Goal: Task Accomplishment & Management: Complete application form

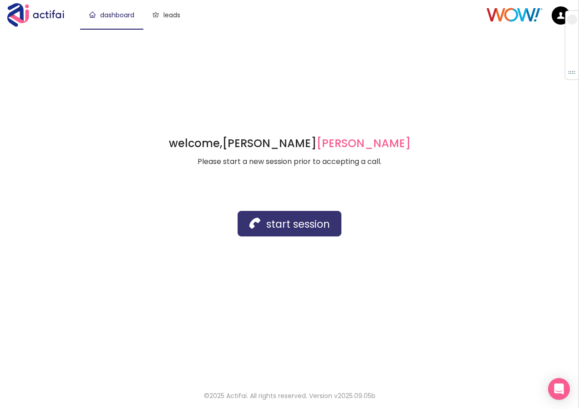
click at [278, 222] on button "start session" at bounding box center [290, 224] width 104 height 26
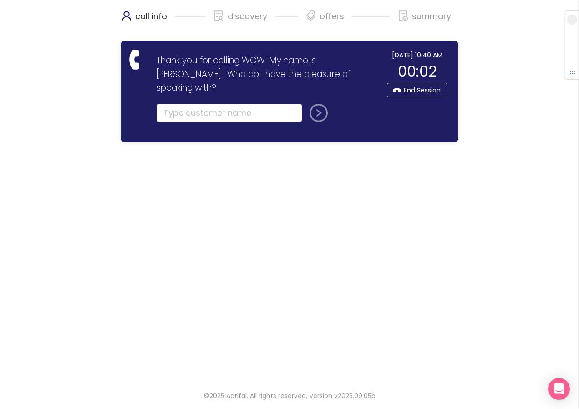
click at [175, 104] on input "text" at bounding box center [230, 113] width 146 height 18
type input "[PERSON_NAME]"
click at [306, 104] on button "submit" at bounding box center [317, 113] width 22 height 18
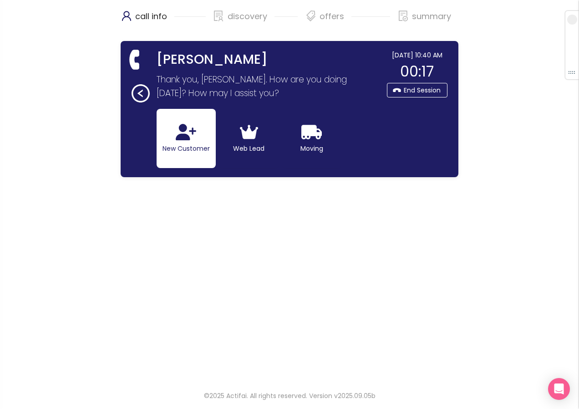
click at [168, 147] on button "New Customer" at bounding box center [186, 138] width 59 height 59
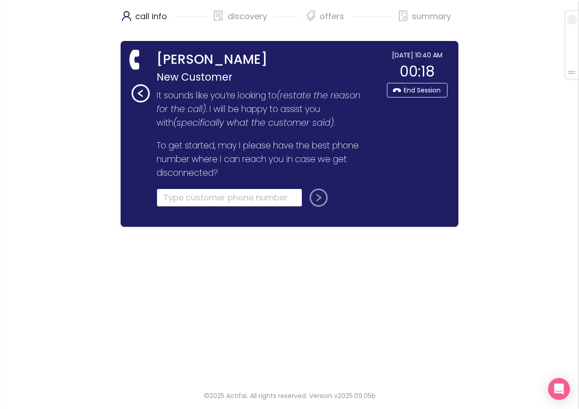
click at [164, 201] on input "tel" at bounding box center [230, 198] width 146 height 18
click at [152, 58] on button "button" at bounding box center [151, 60] width 15 height 15
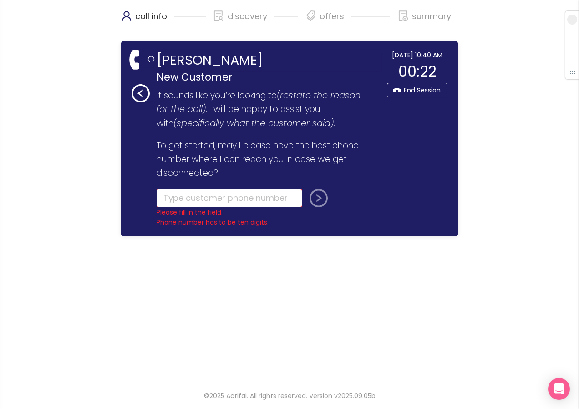
click at [213, 61] on input "[PERSON_NAME]" at bounding box center [269, 60] width 225 height 20
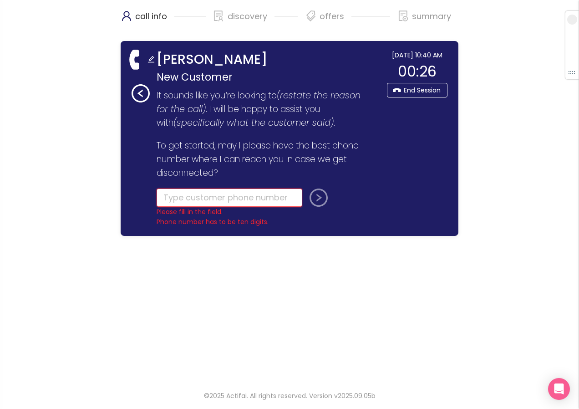
click at [180, 198] on input "tel" at bounding box center [230, 198] width 146 height 18
type input "[PHONE_NUMBER]"
click at [311, 196] on button "submit" at bounding box center [317, 198] width 22 height 18
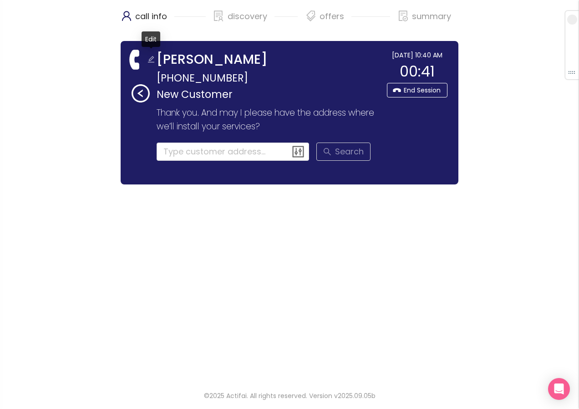
click at [153, 59] on button "button" at bounding box center [151, 60] width 15 height 15
click at [216, 65] on input "[PERSON_NAME]" at bounding box center [269, 60] width 225 height 20
click at [212, 64] on input "[PERSON_NAME]" at bounding box center [269, 60] width 225 height 20
click at [211, 63] on input "[PERSON_NAME]" at bounding box center [269, 60] width 225 height 20
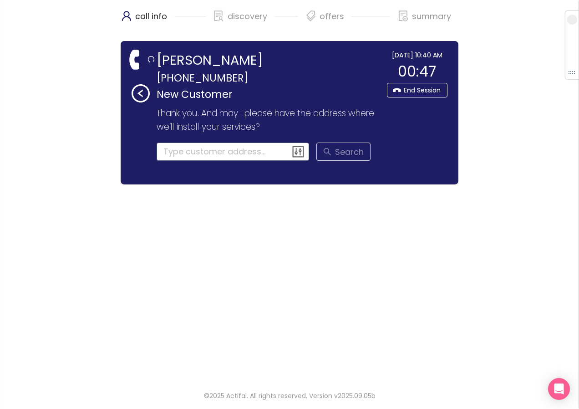
type input "[PERSON_NAME]"
click at [178, 153] on input at bounding box center [233, 152] width 153 height 18
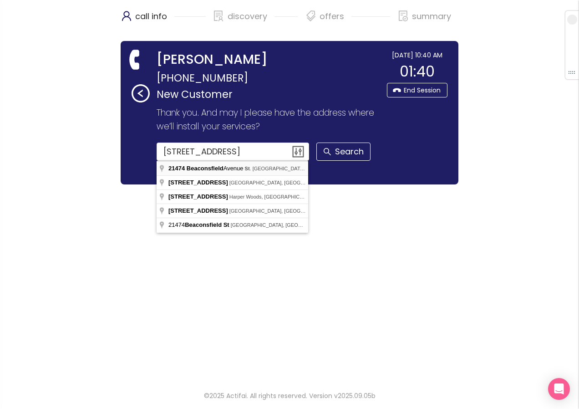
type input "[STREET_ADDRESS]"
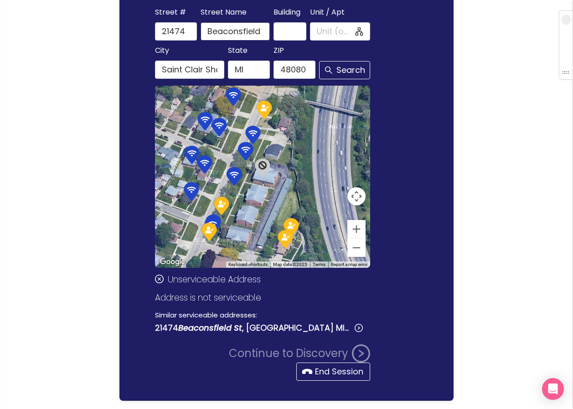
scroll to position [0, 15]
drag, startPoint x: 260, startPoint y: 32, endPoint x: 273, endPoint y: 32, distance: 12.8
click at [273, 32] on div "[GEOGRAPHIC_DATA] Name [GEOGRAPHIC_DATA] / Apt" at bounding box center [262, 23] width 219 height 35
click at [335, 71] on button "Search" at bounding box center [344, 70] width 51 height 18
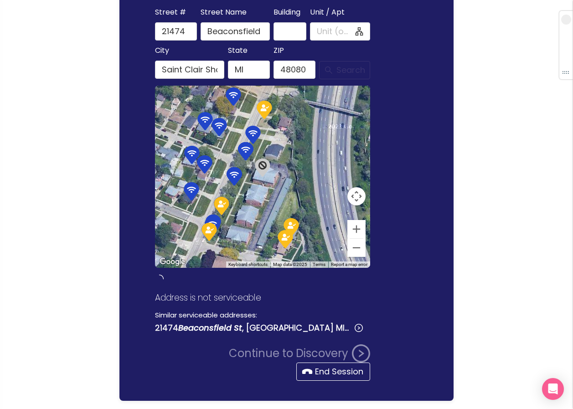
type input "Beaconsfield St"
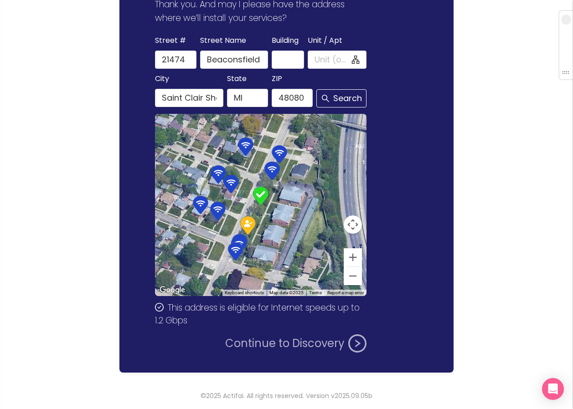
click at [251, 347] on button "Continue to Discovery" at bounding box center [295, 343] width 141 height 18
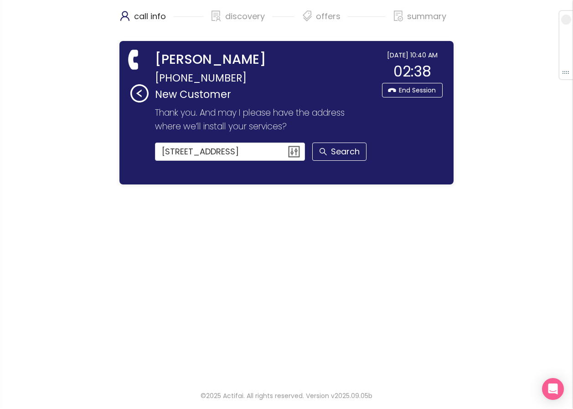
scroll to position [0, 0]
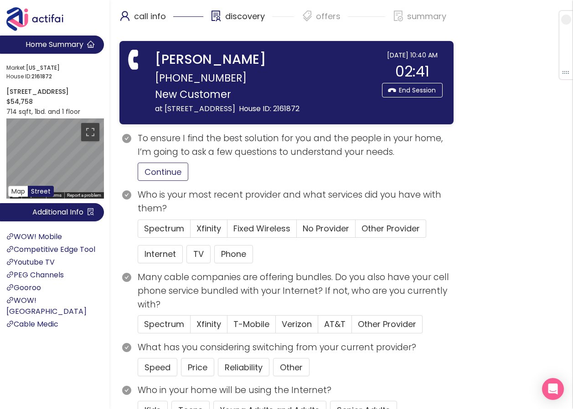
click at [173, 181] on button "Continue" at bounding box center [163, 172] width 51 height 18
click at [160, 263] on button "Internet" at bounding box center [160, 254] width 45 height 18
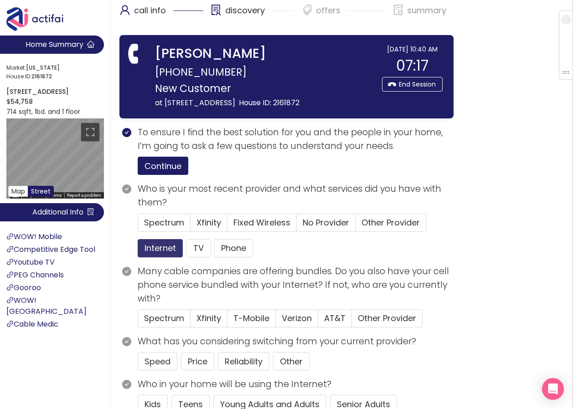
scroll to position [46, 0]
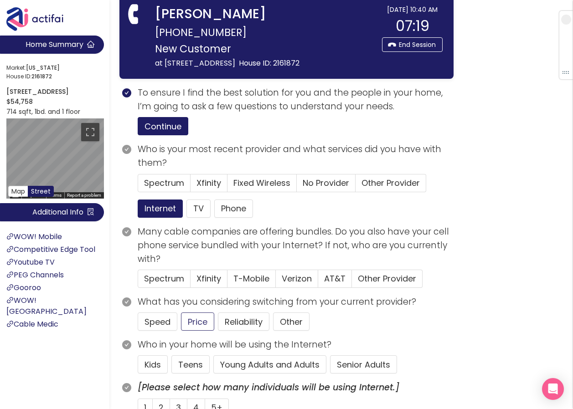
click at [195, 331] on button "Price" at bounding box center [197, 322] width 33 height 18
click at [339, 374] on button "Senior Adults" at bounding box center [363, 364] width 67 height 18
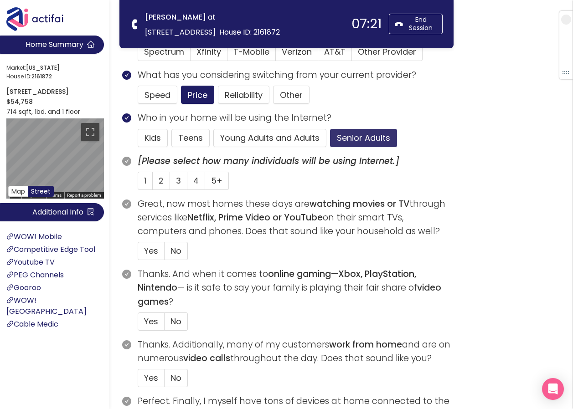
scroll to position [182, 0]
click at [140, 180] on label "1" at bounding box center [145, 180] width 15 height 18
click at [138, 183] on input "1" at bounding box center [138, 183] width 0 height 0
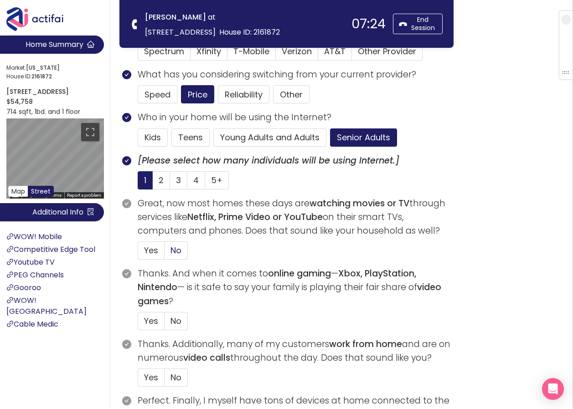
click at [179, 254] on span "No" at bounding box center [175, 250] width 11 height 11
click at [164, 253] on input "No" at bounding box center [164, 253] width 0 height 0
click at [172, 320] on span "No" at bounding box center [175, 320] width 11 height 11
click at [164, 324] on input "No" at bounding box center [164, 324] width 0 height 0
click at [173, 377] on span "No" at bounding box center [175, 377] width 11 height 11
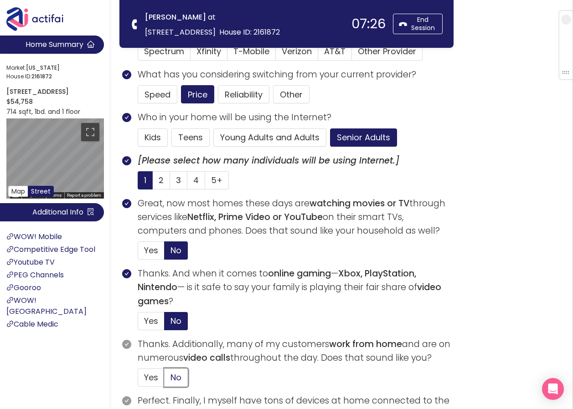
click at [164, 380] on input "No" at bounding box center [164, 380] width 0 height 0
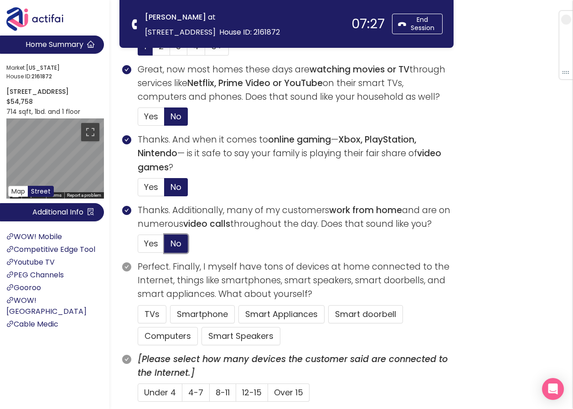
scroll to position [319, 0]
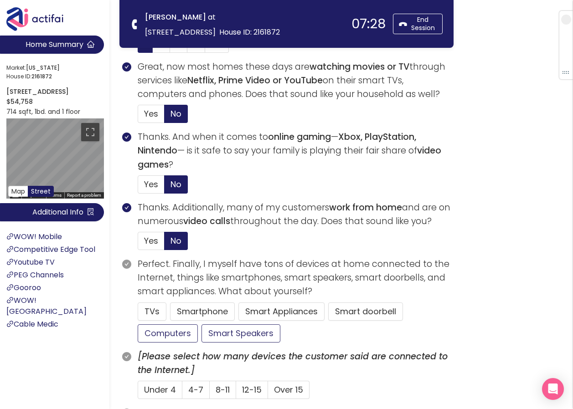
drag, startPoint x: 154, startPoint y: 338, endPoint x: 207, endPoint y: 335, distance: 52.9
click at [155, 338] on button "Computers" at bounding box center [168, 333] width 60 height 18
drag, startPoint x: 225, startPoint y: 269, endPoint x: 98, endPoint y: 305, distance: 132.1
click at [98, 305] on li "WOW! [GEOGRAPHIC_DATA]" at bounding box center [54, 306] width 97 height 22
click at [196, 305] on button "Smartphone" at bounding box center [202, 311] width 65 height 18
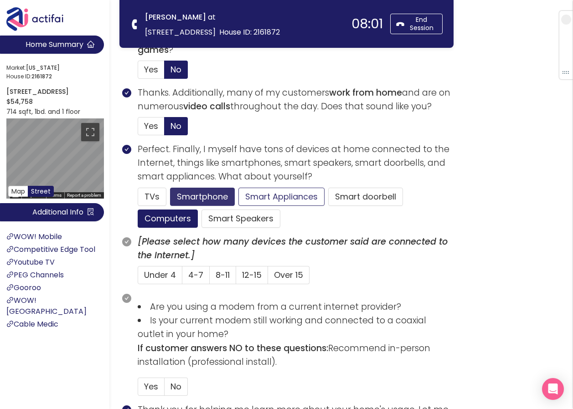
scroll to position [456, 0]
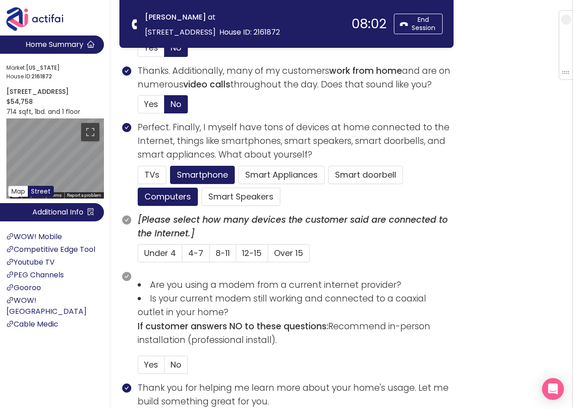
drag, startPoint x: 157, startPoint y: 251, endPoint x: 164, endPoint y: 262, distance: 13.9
click at [157, 252] on span "Under 4" at bounding box center [160, 252] width 32 height 11
click at [138, 256] on input "Under 4" at bounding box center [138, 256] width 0 height 0
click at [174, 358] on label "No" at bounding box center [175, 365] width 23 height 18
click at [164, 368] on input "No" at bounding box center [164, 368] width 0 height 0
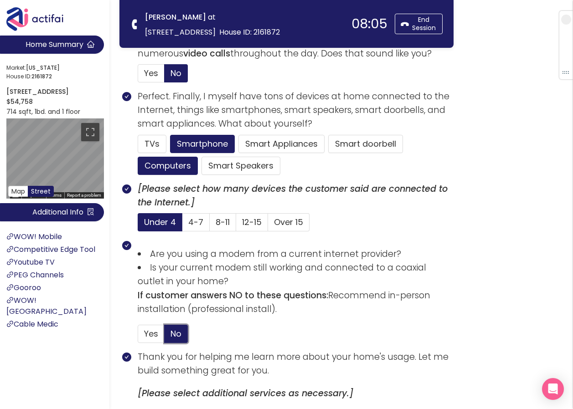
scroll to position [501, 0]
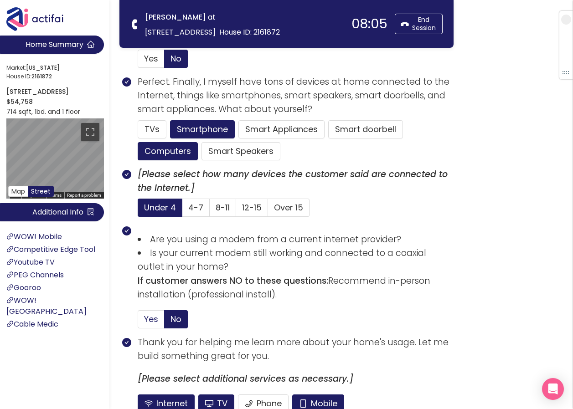
click at [155, 321] on span "Yes" at bounding box center [151, 318] width 14 height 11
click at [138, 322] on input "Yes" at bounding box center [138, 322] width 0 height 0
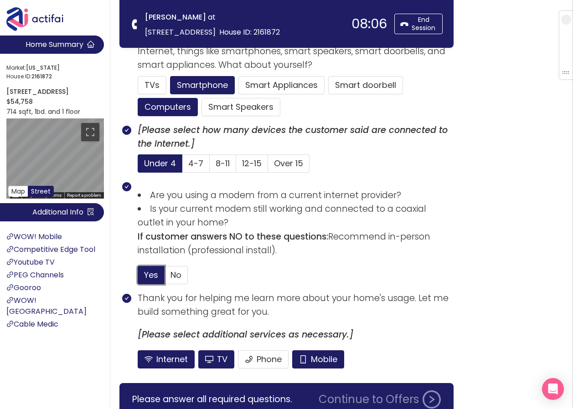
scroll to position [589, 0]
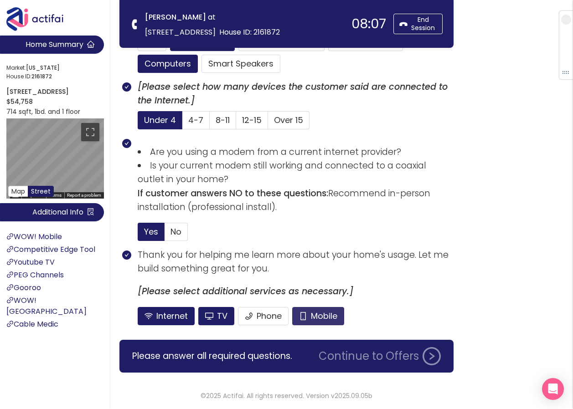
click at [324, 313] on button "Mobile" at bounding box center [318, 316] width 52 height 18
click at [210, 314] on button "TV" at bounding box center [216, 316] width 36 height 18
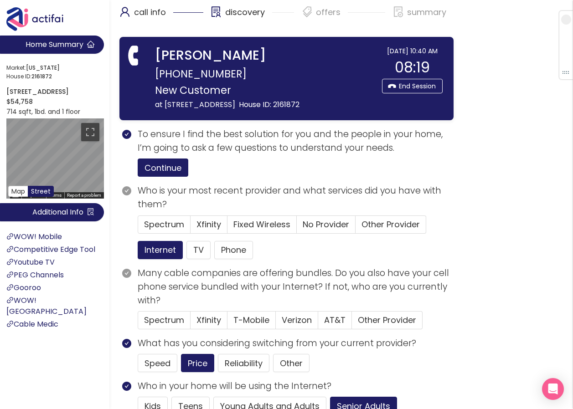
scroll to position [0, 0]
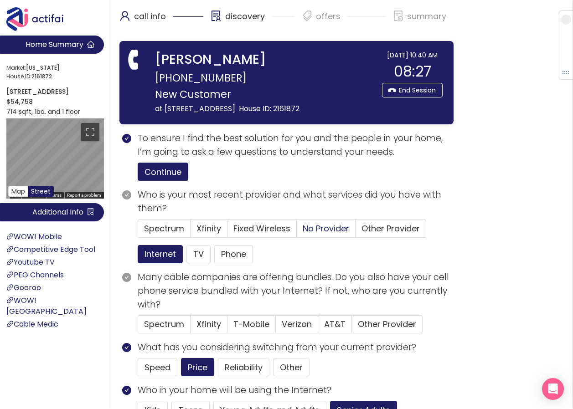
click at [319, 234] on span "No Provider" at bounding box center [325, 228] width 46 height 11
click at [297, 231] on input "No Provider" at bounding box center [297, 231] width 0 height 0
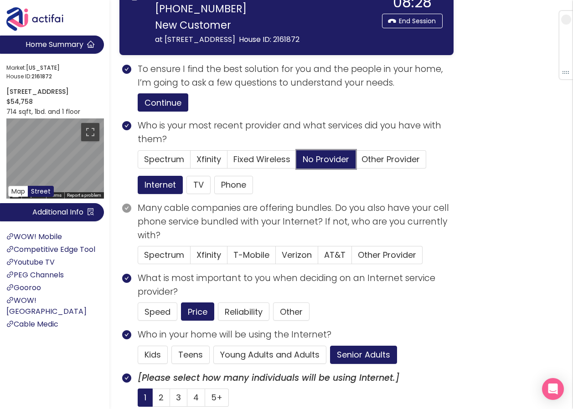
scroll to position [91, 0]
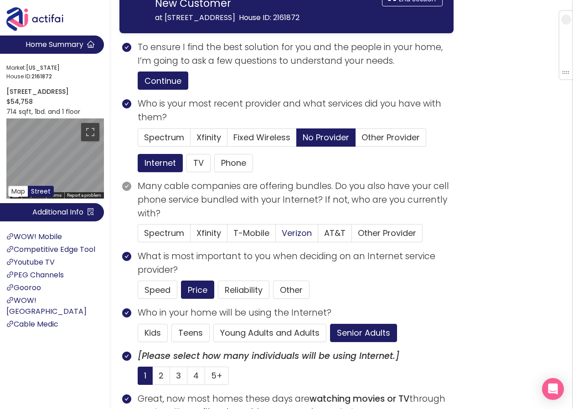
click at [297, 239] on span "Verizon" at bounding box center [297, 232] width 30 height 11
click at [276, 236] on input "Verizon" at bounding box center [276, 236] width 0 height 0
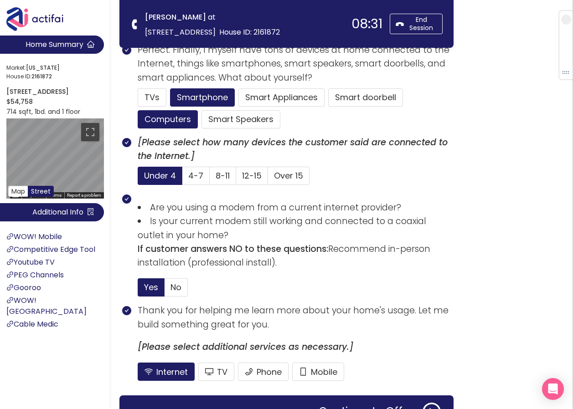
scroll to position [602, 0]
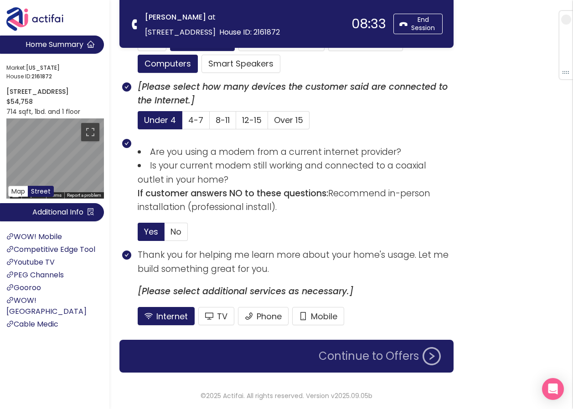
click at [339, 352] on button "Continue to Offers" at bounding box center [379, 356] width 133 height 18
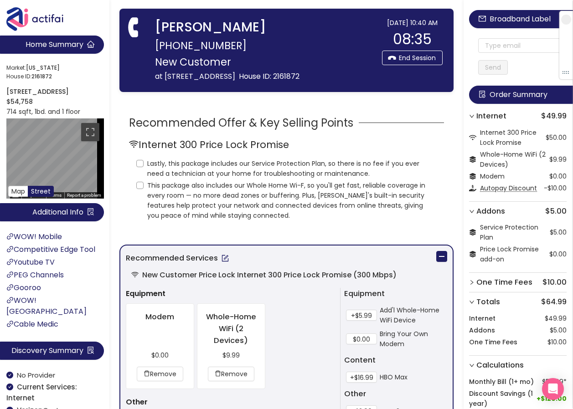
scroll to position [0, 0]
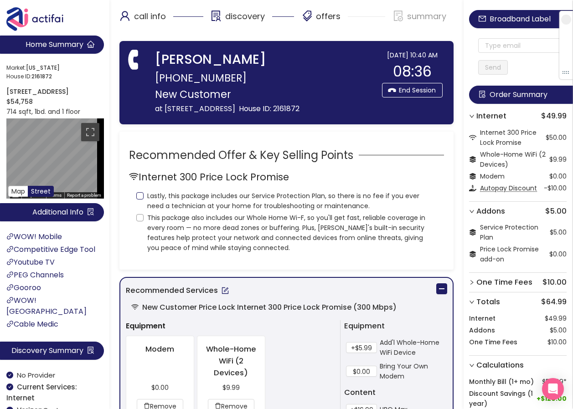
click at [139, 200] on input "Lastly, this package includes our Service Protection Plan, so there is no fee i…" at bounding box center [139, 195] width 7 height 7
checkbox input "true"
click at [139, 221] on input "This package also includes our Whole Home Wi-F, so you'll get fast, reliable co…" at bounding box center [139, 217] width 7 height 7
checkbox input "true"
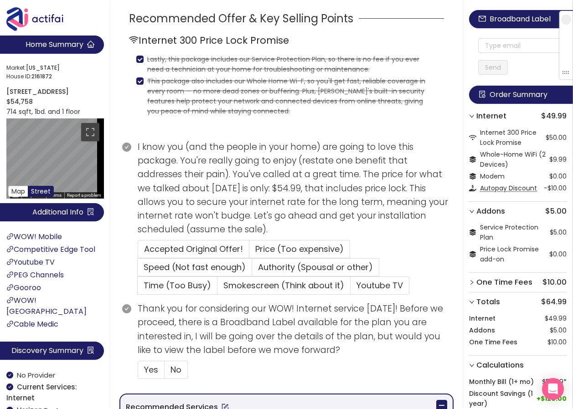
scroll to position [182, 0]
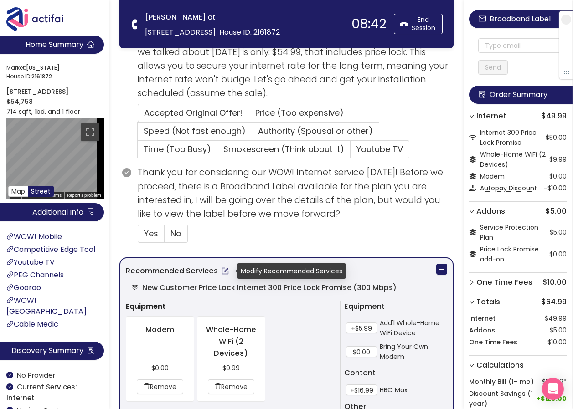
click at [221, 271] on button "button" at bounding box center [225, 271] width 15 height 15
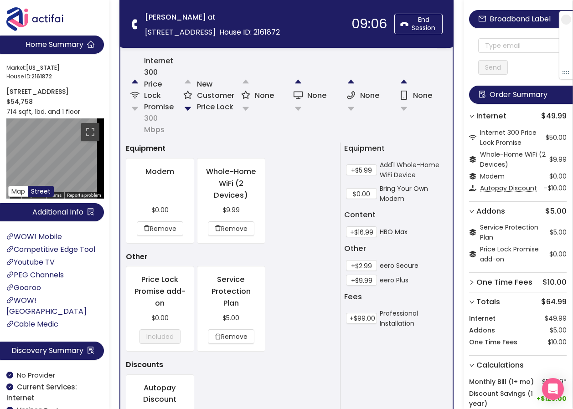
scroll to position [410, 0]
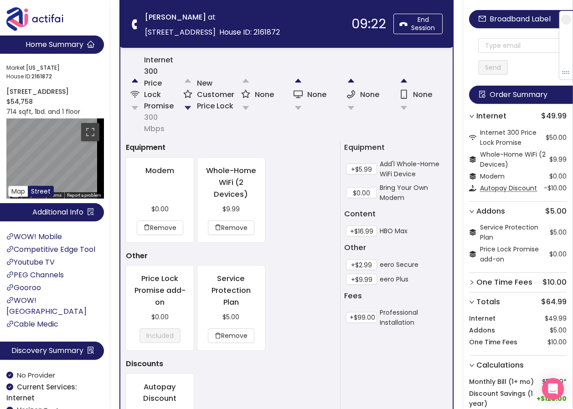
click at [187, 108] on button "button" at bounding box center [188, 108] width 18 height 18
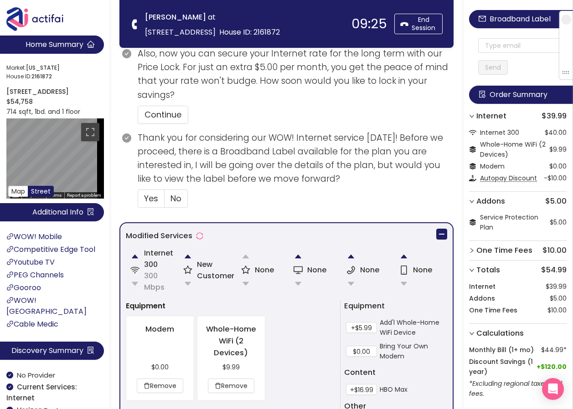
scroll to position [285, 0]
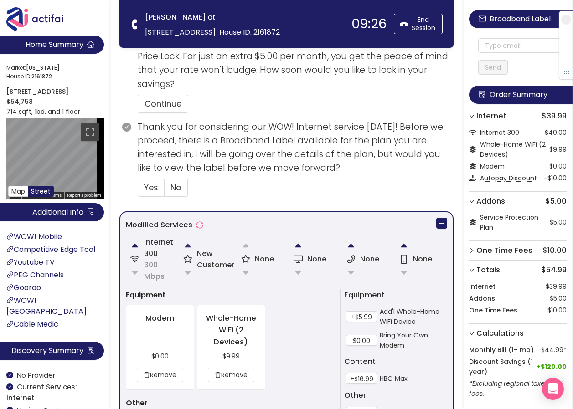
click at [189, 244] on button "button" at bounding box center [188, 245] width 18 height 18
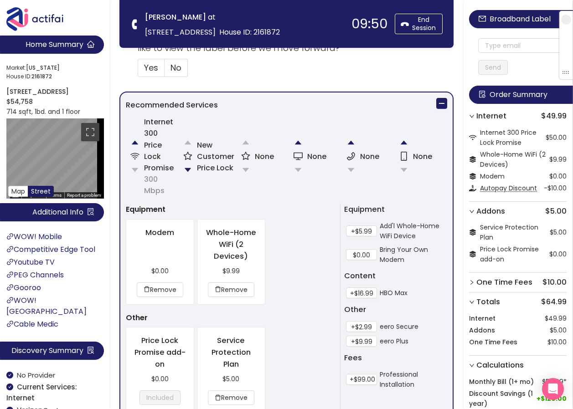
scroll to position [364, 0]
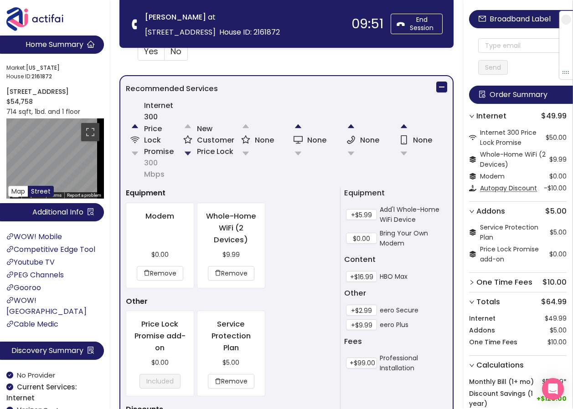
click at [191, 152] on button "button" at bounding box center [188, 153] width 18 height 18
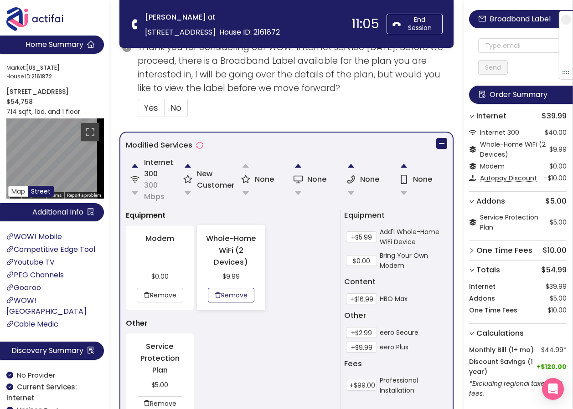
click at [226, 291] on button "Remove" at bounding box center [231, 295] width 46 height 15
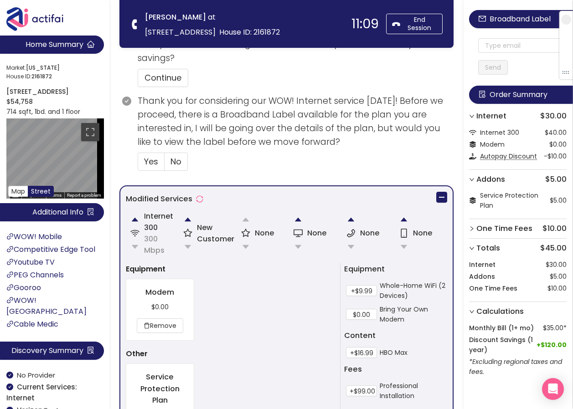
scroll to position [319, 0]
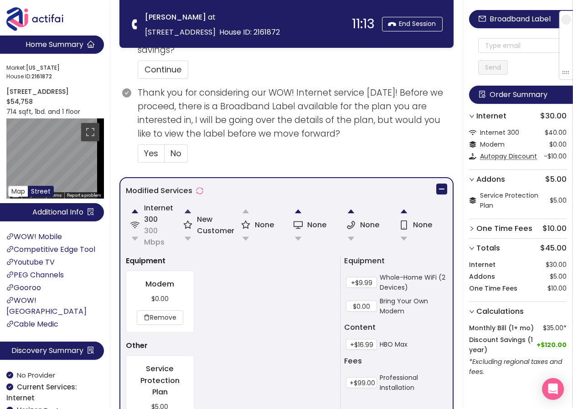
click at [188, 213] on button "button" at bounding box center [188, 211] width 18 height 18
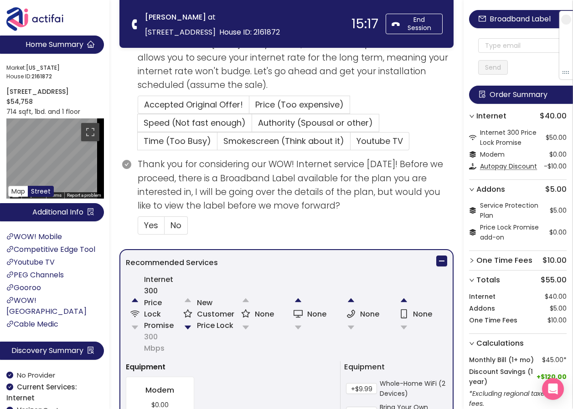
scroll to position [216, 0]
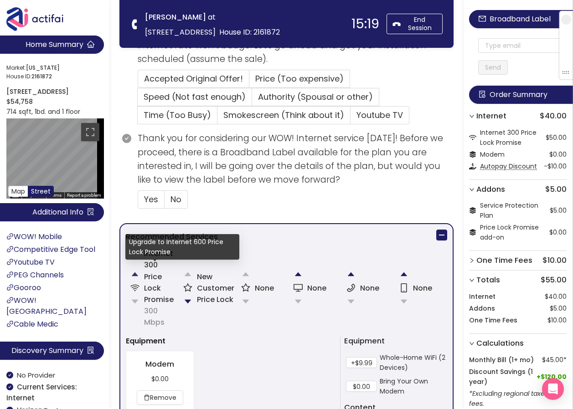
click at [134, 274] on button "button" at bounding box center [135, 274] width 18 height 18
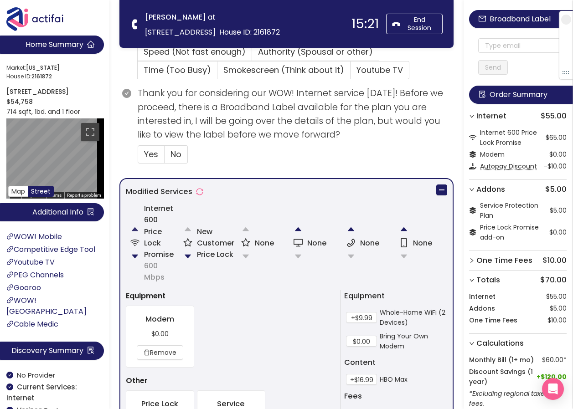
scroll to position [262, 0]
click at [189, 253] on button "button" at bounding box center [188, 256] width 18 height 18
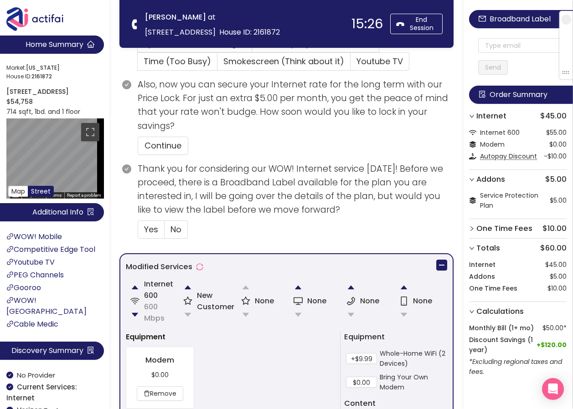
scroll to position [273, 0]
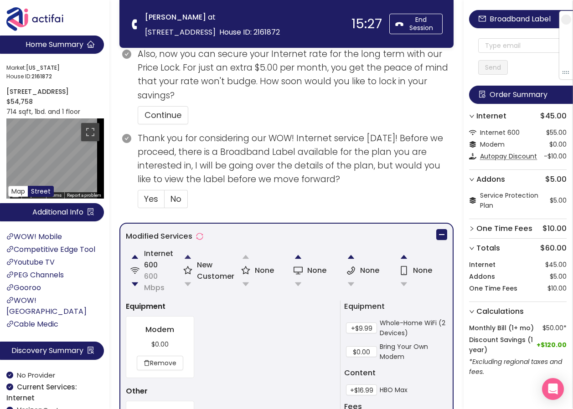
click at [185, 259] on button "button" at bounding box center [188, 257] width 18 height 18
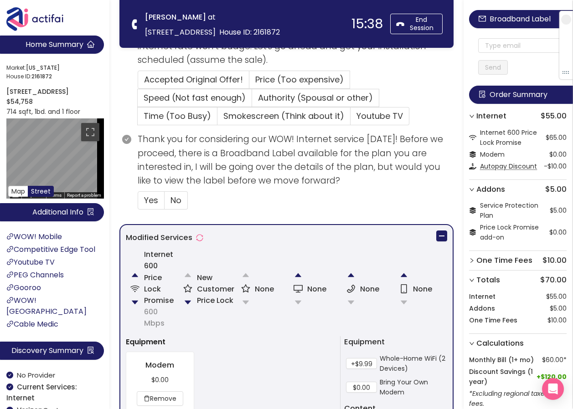
scroll to position [216, 0]
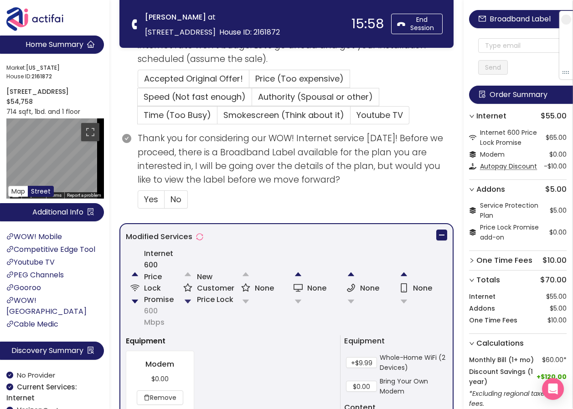
click at [185, 301] on button "button" at bounding box center [188, 301] width 18 height 18
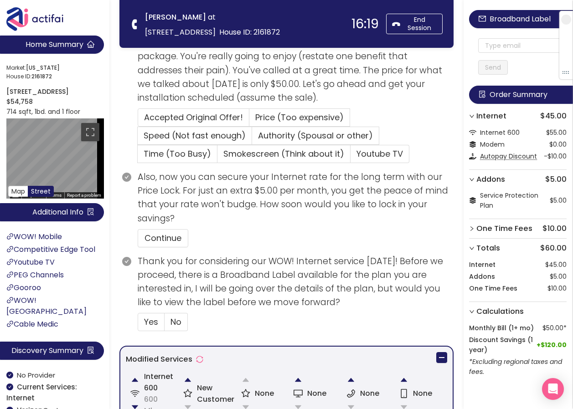
scroll to position [137, 0]
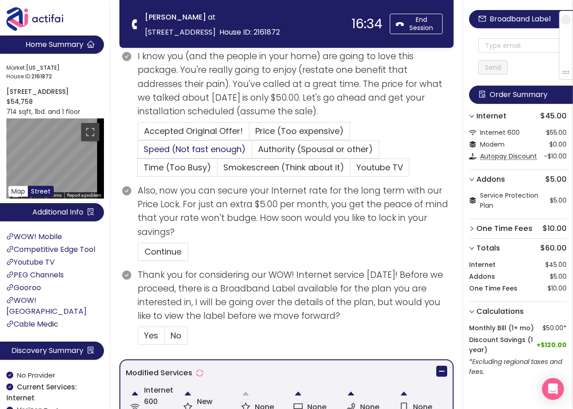
click at [206, 149] on span "Speed (Not fast enough)" at bounding box center [194, 148] width 102 height 11
click at [138, 152] on input "Speed (Not fast enough)" at bounding box center [138, 152] width 0 height 0
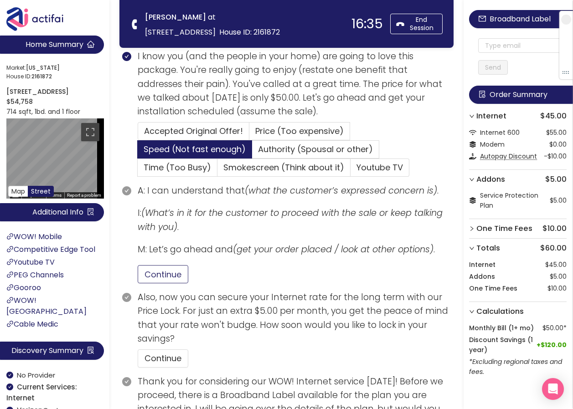
click at [163, 267] on button "Continue" at bounding box center [163, 274] width 51 height 18
click at [179, 358] on button "Continue" at bounding box center [163, 358] width 51 height 18
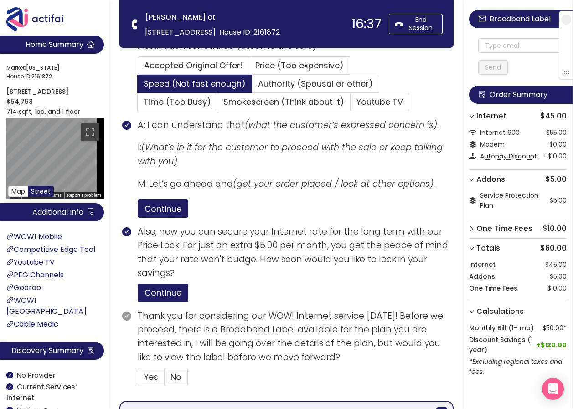
scroll to position [319, 0]
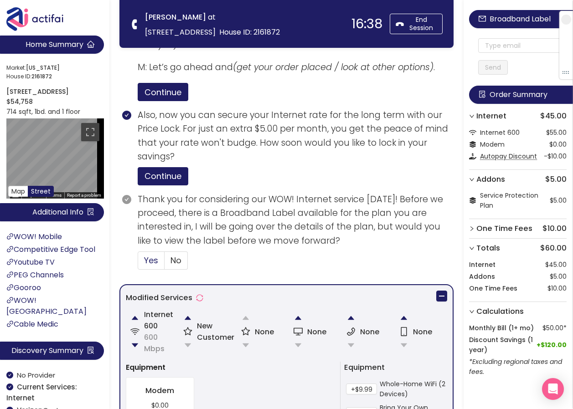
click at [150, 261] on span "Yes" at bounding box center [151, 260] width 14 height 11
click at [138, 263] on input "Yes" at bounding box center [138, 263] width 0 height 0
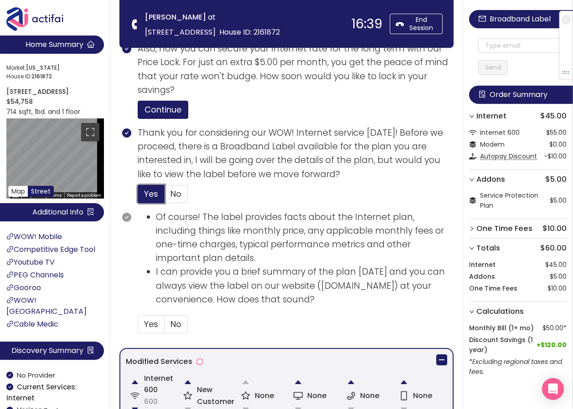
scroll to position [501, 0]
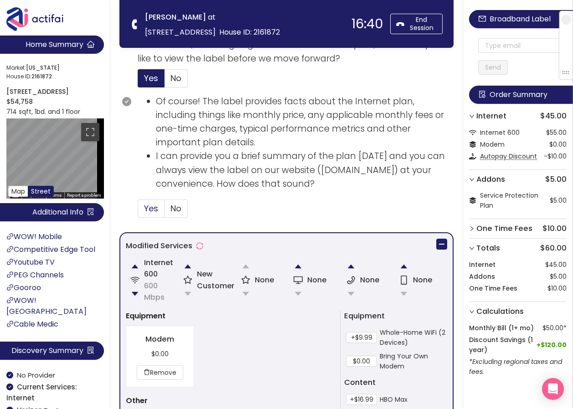
click at [153, 208] on span "Yes" at bounding box center [151, 208] width 14 height 11
click at [138, 211] on input "Yes" at bounding box center [138, 211] width 0 height 0
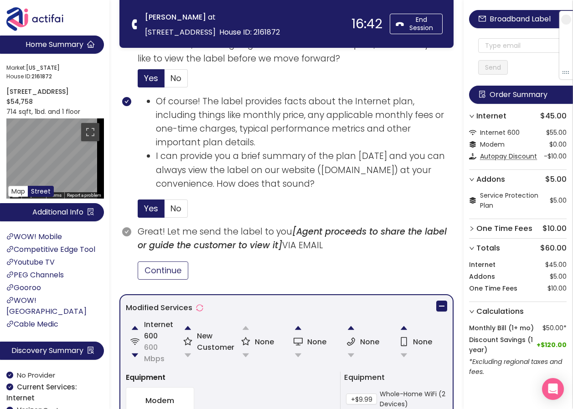
click at [172, 269] on button "Continue" at bounding box center [163, 270] width 51 height 18
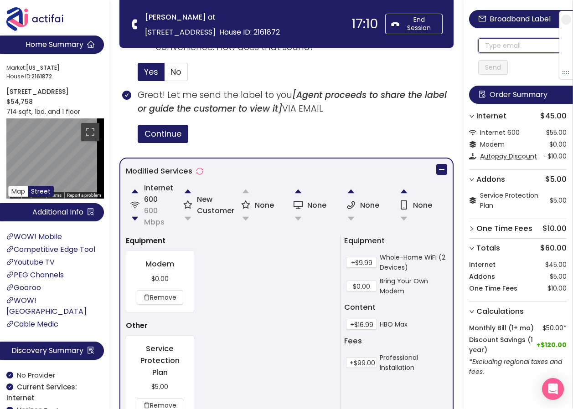
click at [496, 45] on input "text" at bounding box center [522, 45] width 88 height 15
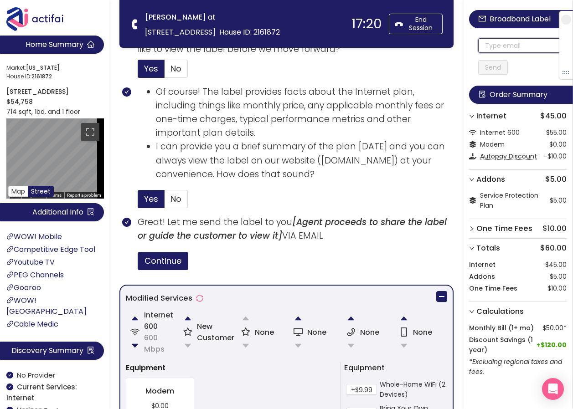
scroll to position [501, 0]
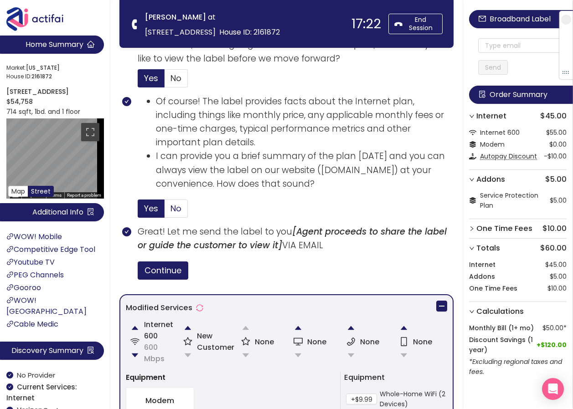
click at [180, 209] on span "No" at bounding box center [175, 208] width 11 height 11
click at [164, 211] on input "No" at bounding box center [164, 211] width 0 height 0
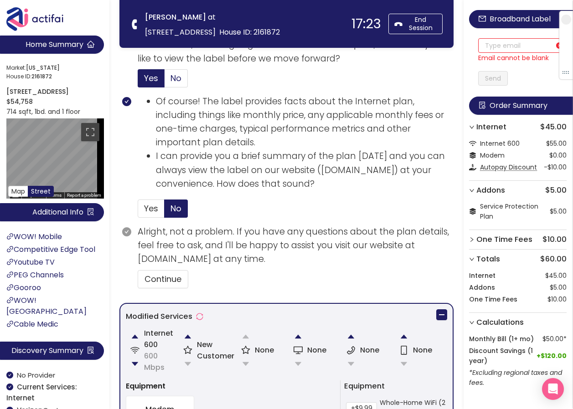
click at [175, 78] on span "No" at bounding box center [175, 77] width 11 height 11
click at [164, 81] on input "No" at bounding box center [164, 81] width 0 height 0
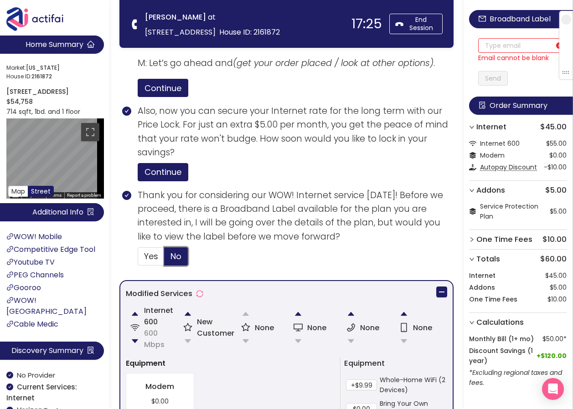
scroll to position [319, 0]
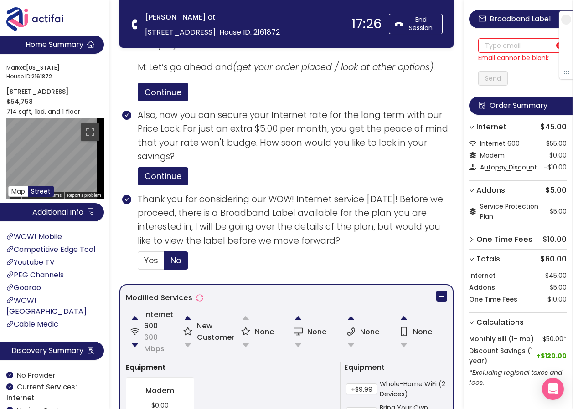
drag, startPoint x: 261, startPoint y: 261, endPoint x: 275, endPoint y: 259, distance: 14.3
click at [262, 261] on section "Thank you for considering our WOW! Internet service [DATE]! Before we proceed, …" at bounding box center [296, 235] width 316 height 84
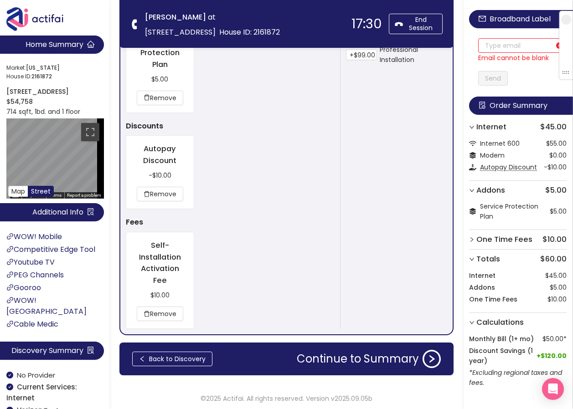
scroll to position [756, 0]
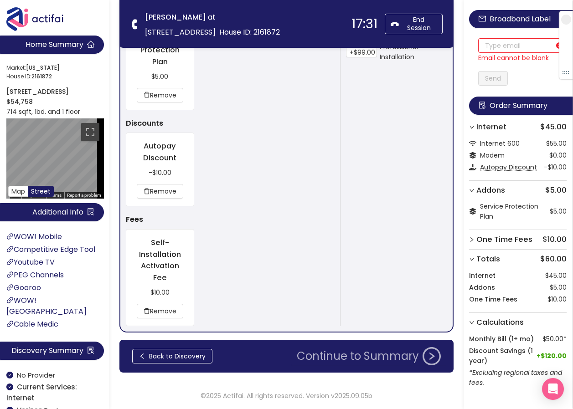
click at [391, 350] on button "Continue to Summary" at bounding box center [368, 356] width 155 height 18
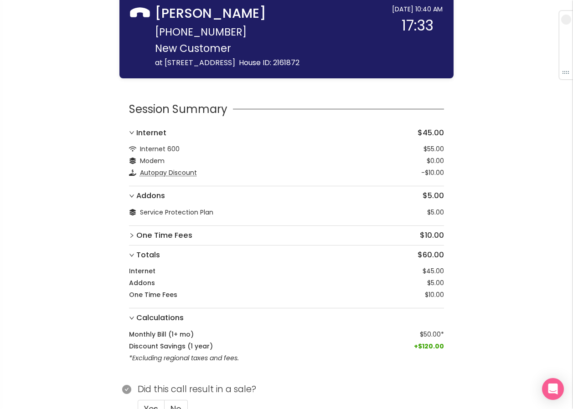
scroll to position [48, 0]
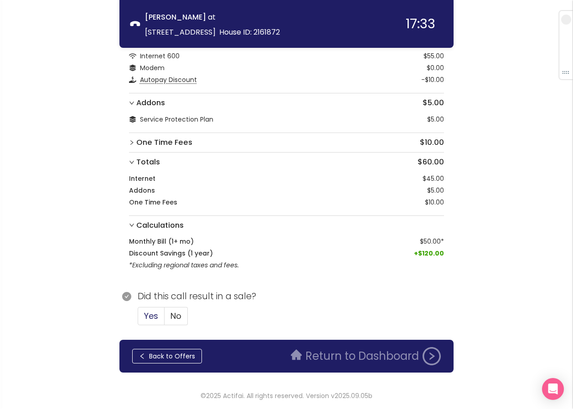
click at [144, 314] on span "Yes" at bounding box center [151, 315] width 14 height 11
click at [138, 319] on input "Yes" at bounding box center [138, 319] width 0 height 0
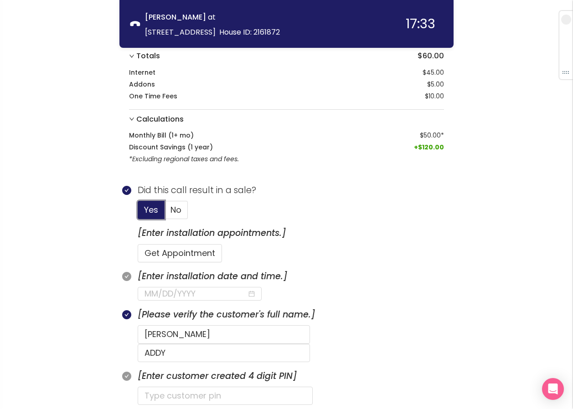
scroll to position [185, 0]
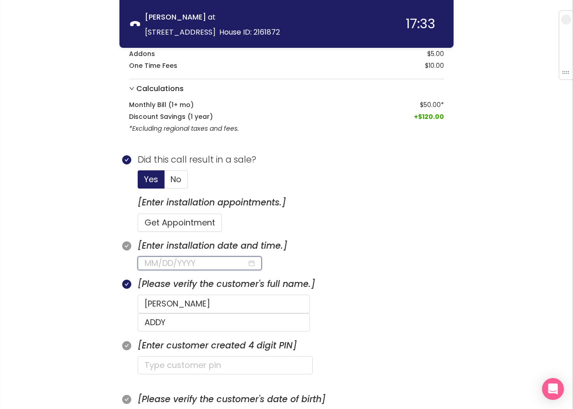
click at [178, 263] on input at bounding box center [195, 263] width 102 height 13
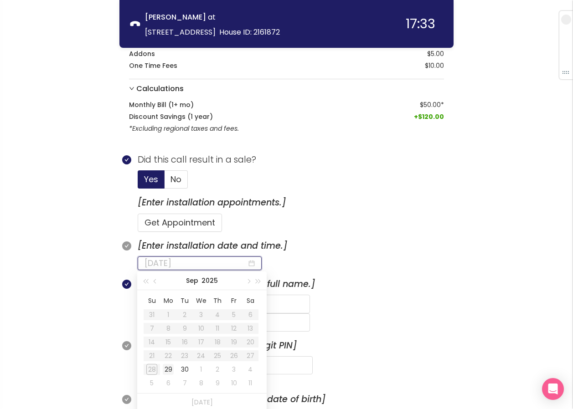
type input "[DATE]"
click at [163, 367] on div "29" at bounding box center [168, 369] width 11 height 11
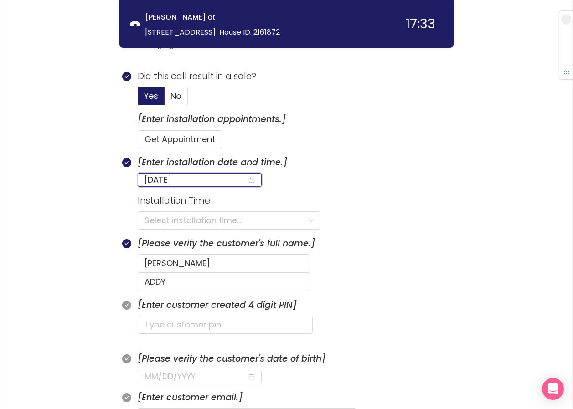
scroll to position [276, 0]
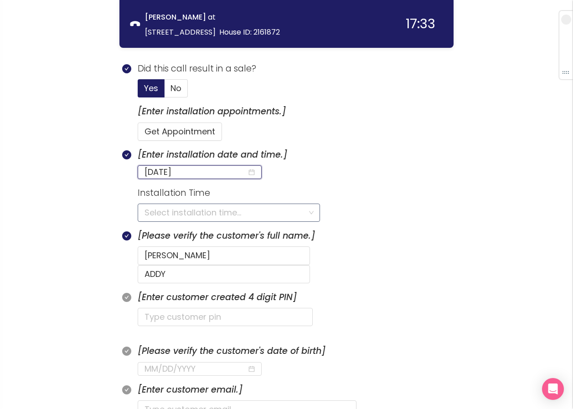
click at [164, 211] on input "search" at bounding box center [225, 212] width 162 height 17
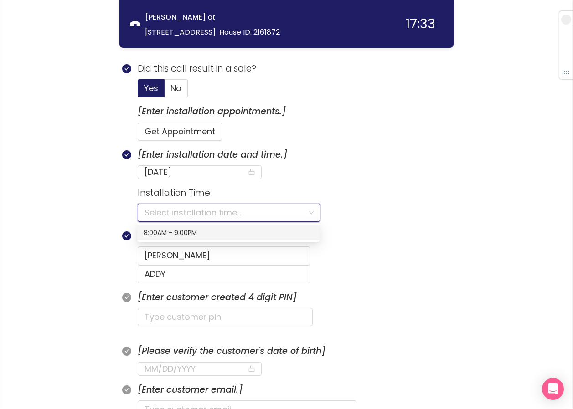
click at [158, 231] on div "8:00AM - 9:00PM" at bounding box center [227, 233] width 169 height 10
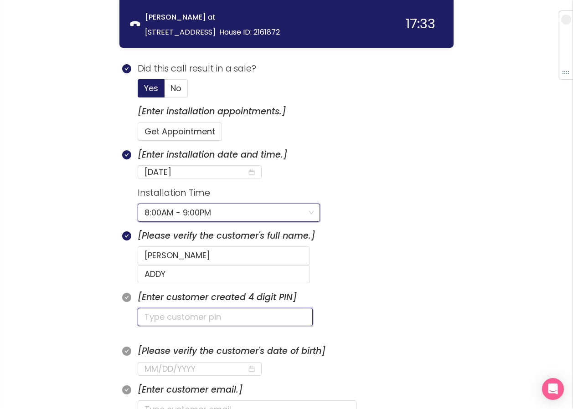
click at [151, 308] on input "text" at bounding box center [225, 317] width 175 height 18
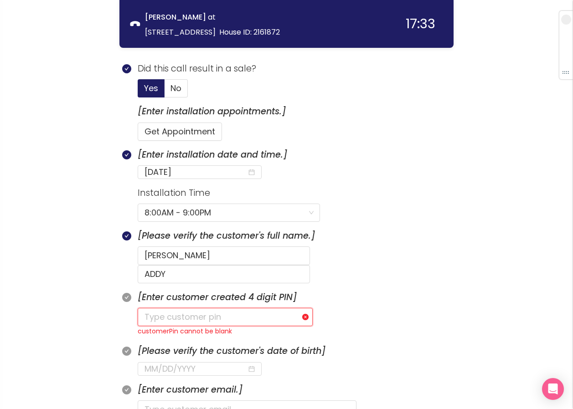
click at [175, 308] on input "text" at bounding box center [225, 317] width 175 height 18
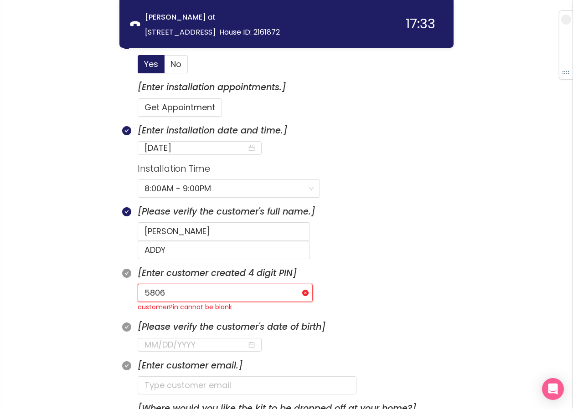
scroll to position [322, 0]
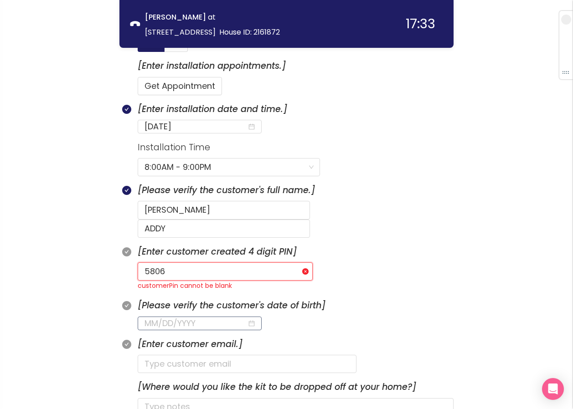
type input "5806"
click at [154, 317] on input at bounding box center [195, 323] width 102 height 13
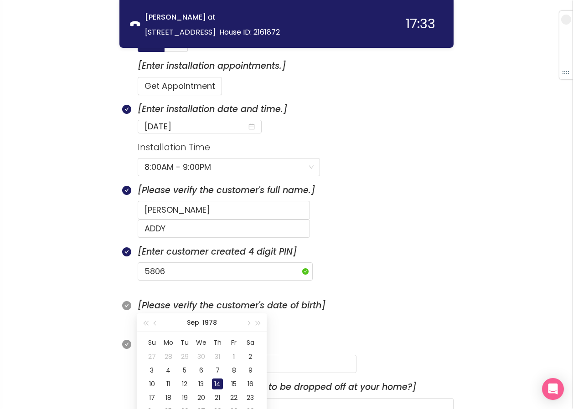
click at [214, 379] on div "14" at bounding box center [217, 384] width 11 height 11
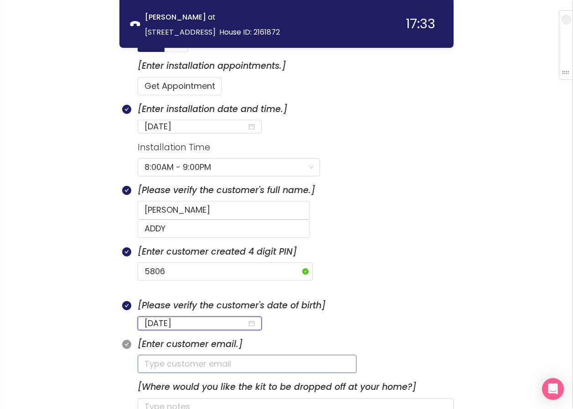
type input "[DATE]"
click at [162, 355] on input "text" at bounding box center [247, 364] width 219 height 18
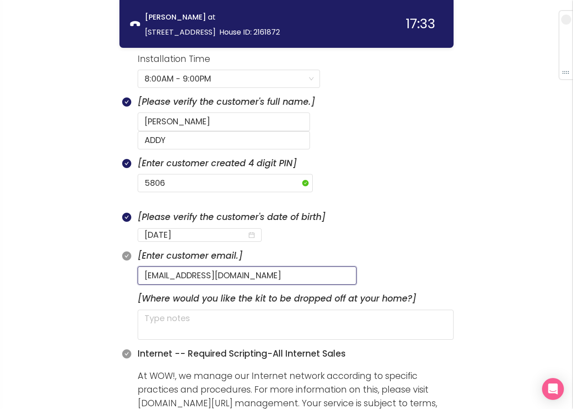
scroll to position [413, 0]
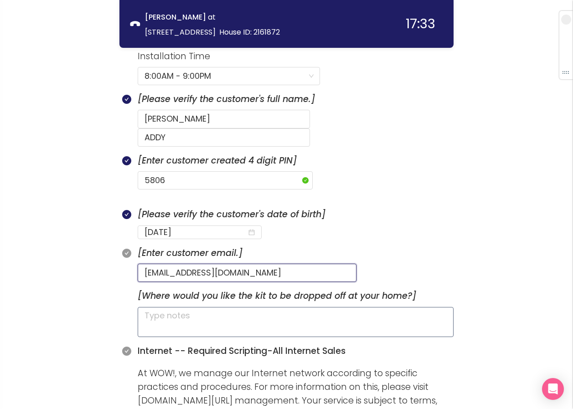
type input "[EMAIL_ADDRESS][DOMAIN_NAME]"
click at [168, 307] on textarea at bounding box center [296, 322] width 316 height 30
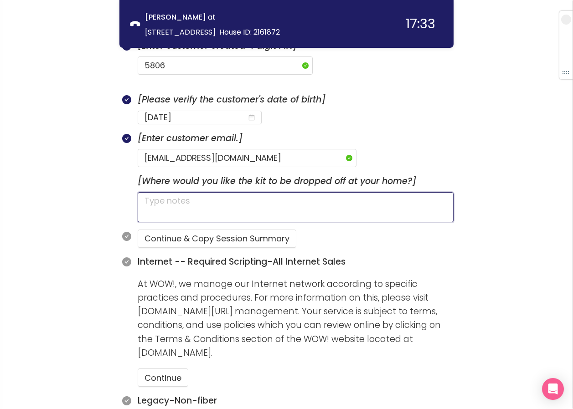
scroll to position [549, 0]
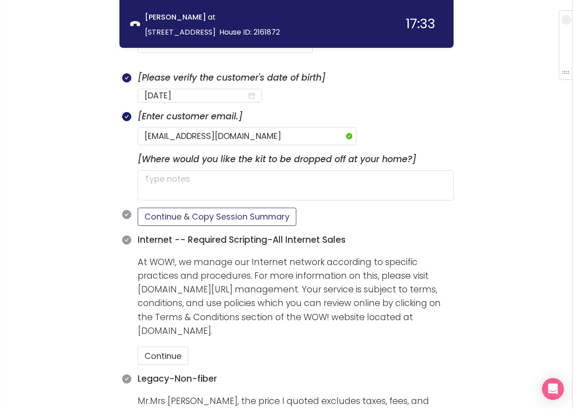
click at [155, 208] on button "Continue & Copy Session Summary" at bounding box center [217, 217] width 159 height 18
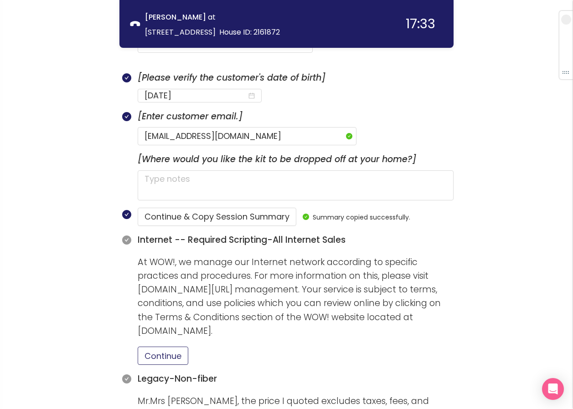
drag, startPoint x: 169, startPoint y: 341, endPoint x: 186, endPoint y: 337, distance: 17.9
click at [169, 347] on button "Continue" at bounding box center [163, 356] width 51 height 18
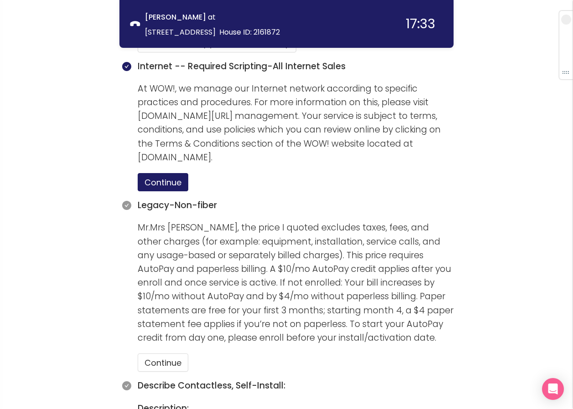
scroll to position [823, 0]
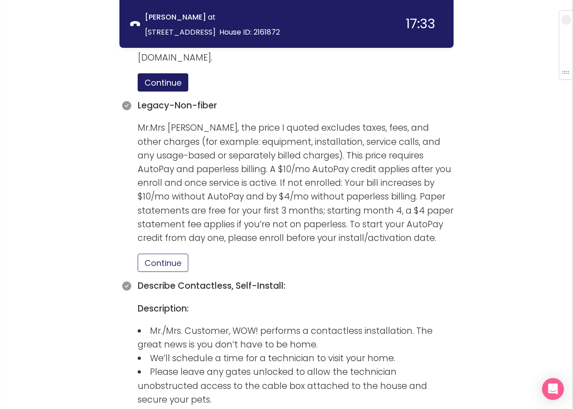
click at [169, 254] on button "Continue" at bounding box center [163, 263] width 51 height 18
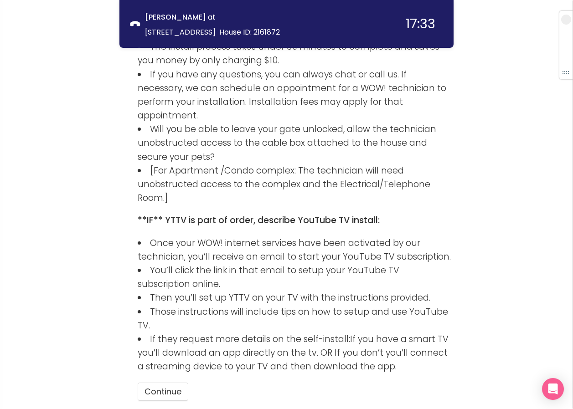
scroll to position [1288, 0]
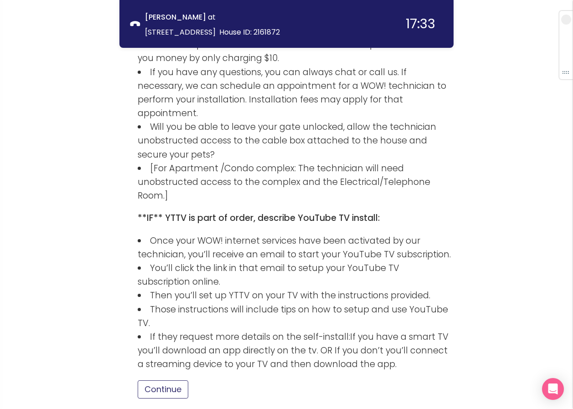
click at [157, 380] on button "Continue" at bounding box center [163, 389] width 51 height 18
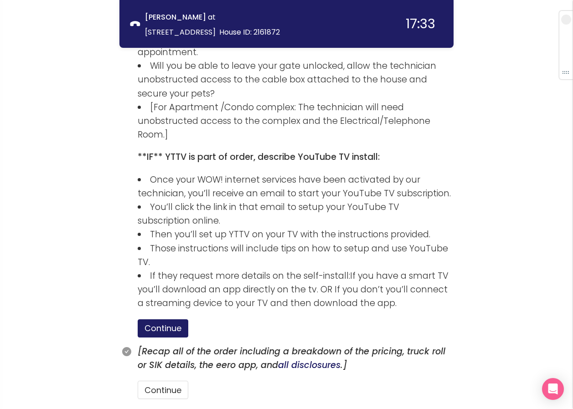
scroll to position [1349, 0]
click at [141, 380] on button "Continue" at bounding box center [163, 389] width 51 height 18
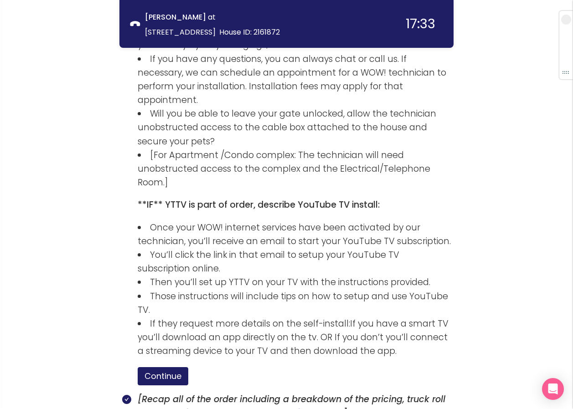
scroll to position [1476, 0]
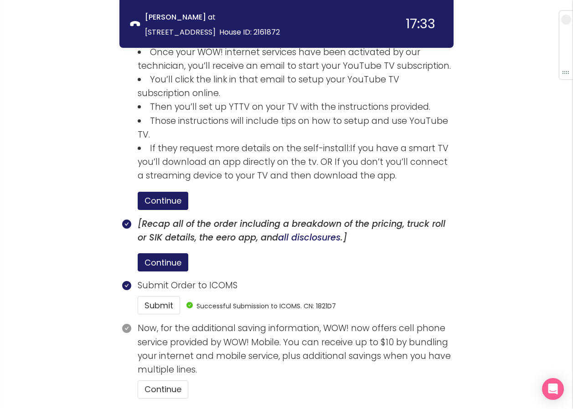
click at [420, 279] on p "Submit Order to ICOMS" at bounding box center [296, 286] width 316 height 14
click at [177, 380] on button "Continue" at bounding box center [163, 389] width 51 height 18
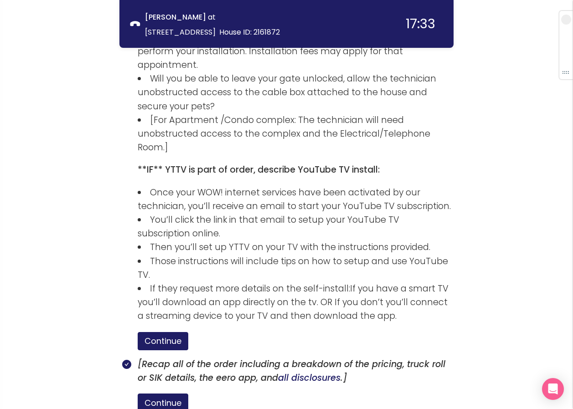
scroll to position [1561, 0]
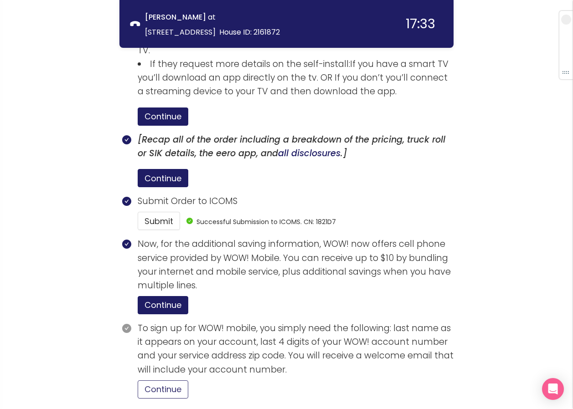
drag, startPoint x: 170, startPoint y: 318, endPoint x: 175, endPoint y: 319, distance: 5.1
click at [174, 380] on button "Continue" at bounding box center [163, 389] width 51 height 18
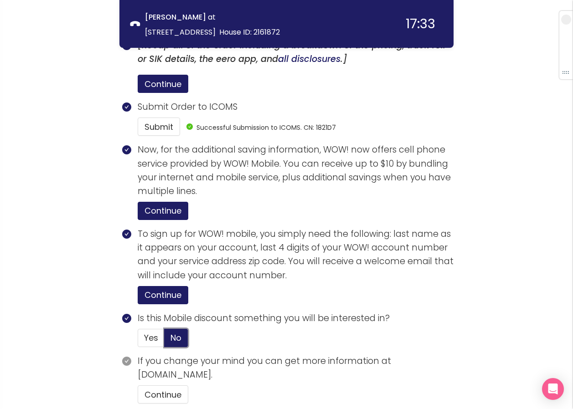
scroll to position [1660, 0]
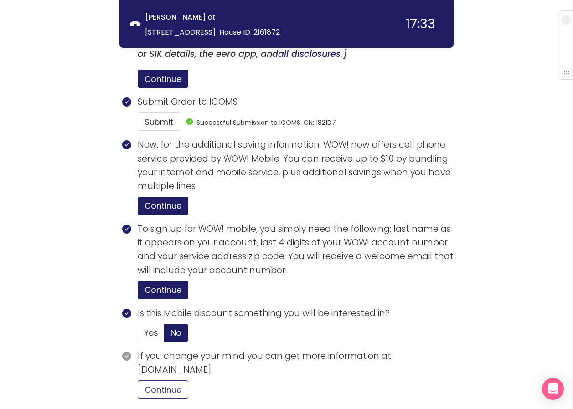
click at [164, 380] on button "Continue" at bounding box center [163, 389] width 51 height 18
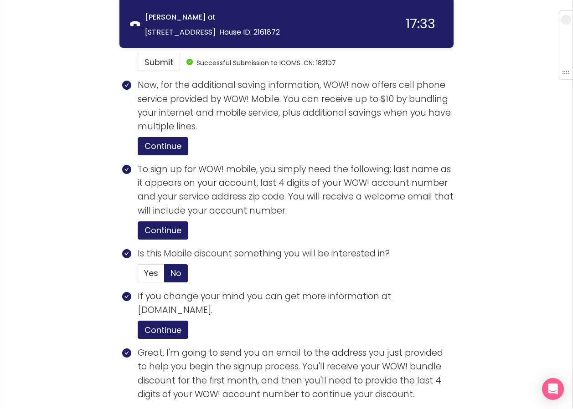
scroll to position [1834, 0]
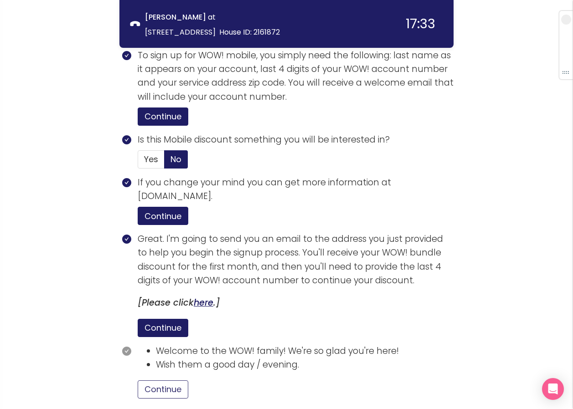
click at [171, 380] on button "Continue" at bounding box center [163, 389] width 51 height 18
